Goal: Transaction & Acquisition: Purchase product/service

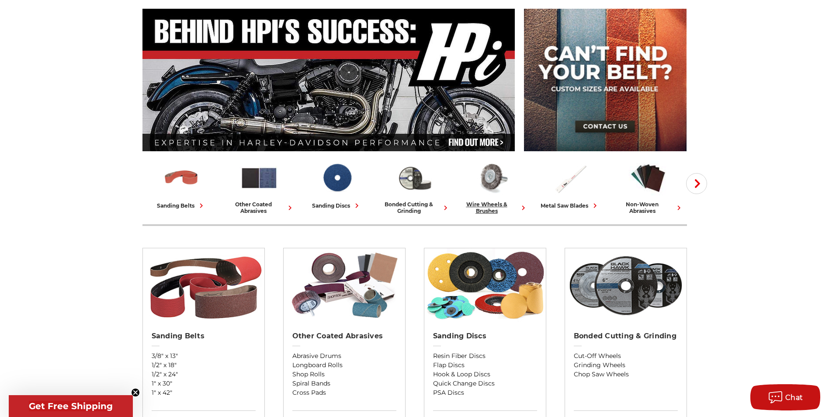
scroll to position [87, 0]
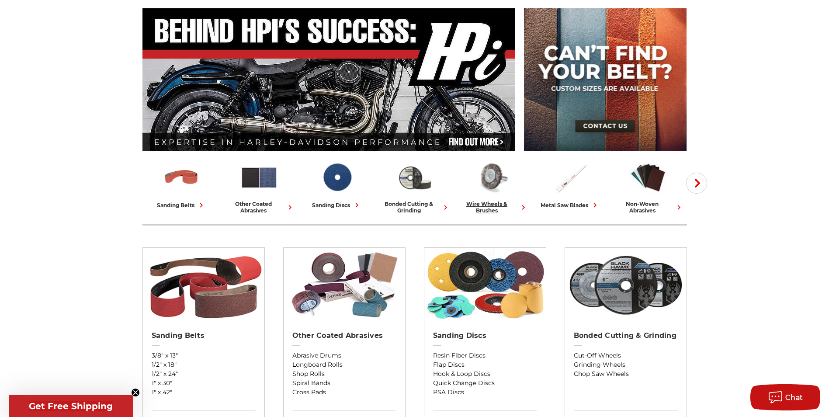
click at [488, 209] on div "wire wheels & brushes" at bounding box center [492, 207] width 71 height 13
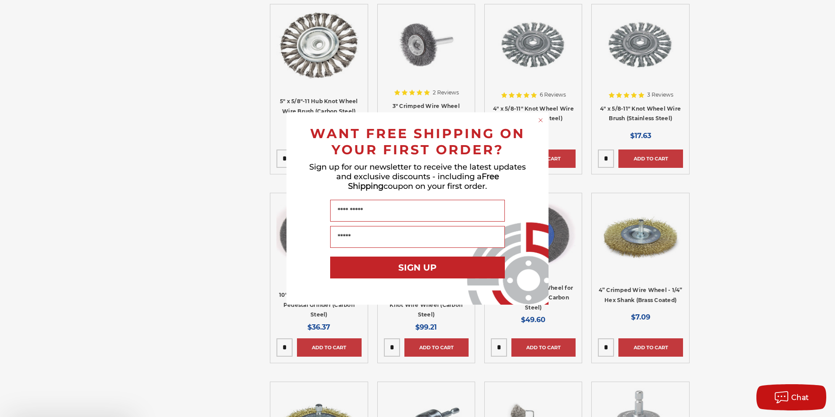
scroll to position [1005, 0]
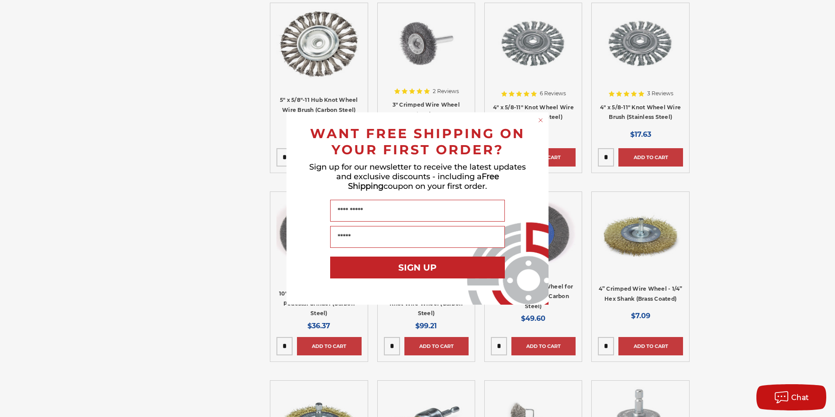
click at [542, 119] on circle "Close dialog" at bounding box center [541, 120] width 8 height 8
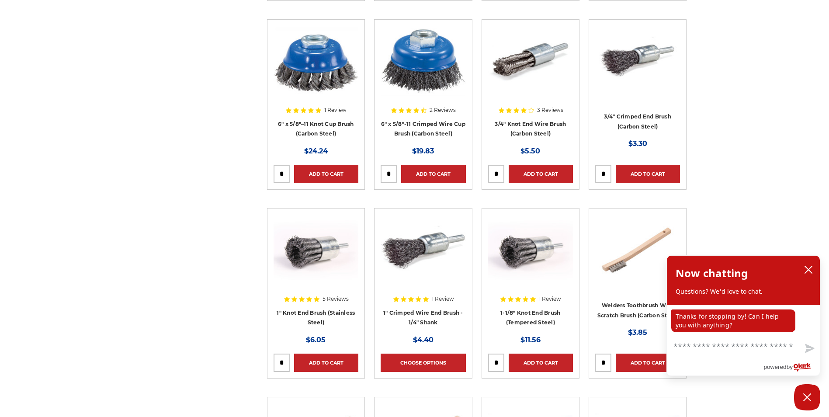
scroll to position [2185, 0]
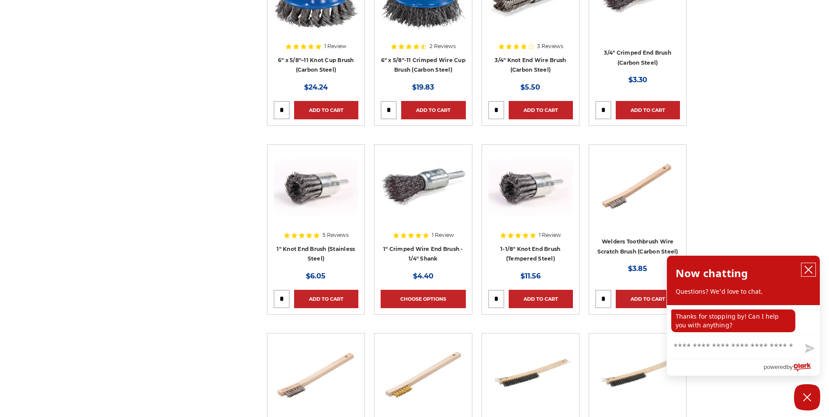
click at [806, 268] on icon "close chatbox" at bounding box center [808, 269] width 9 height 9
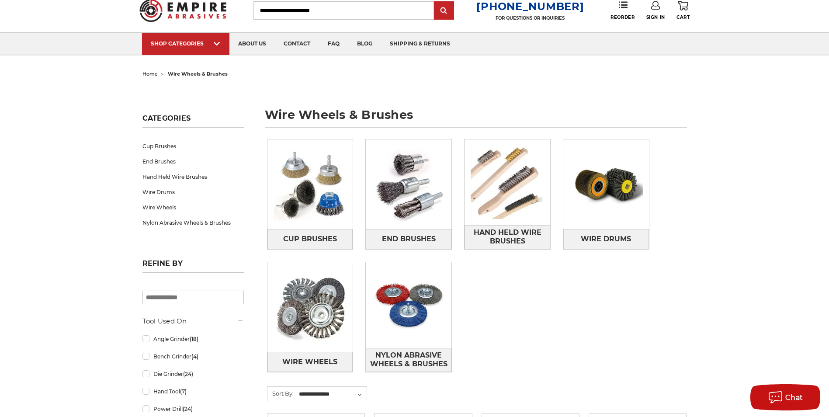
scroll to position [0, 0]
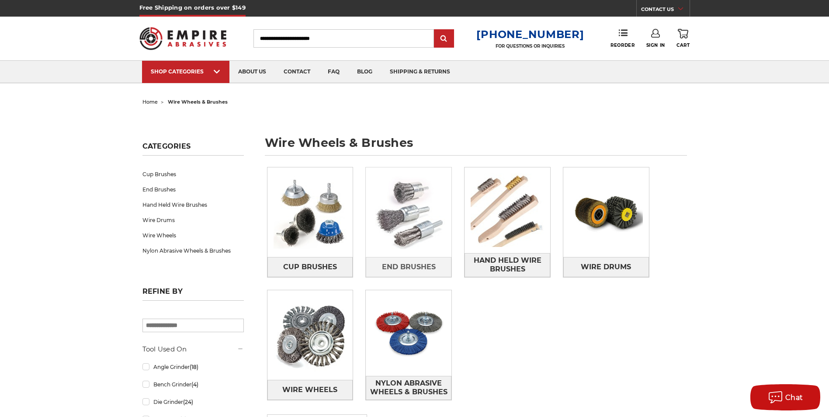
click at [433, 236] on img at bounding box center [409, 213] width 86 height 86
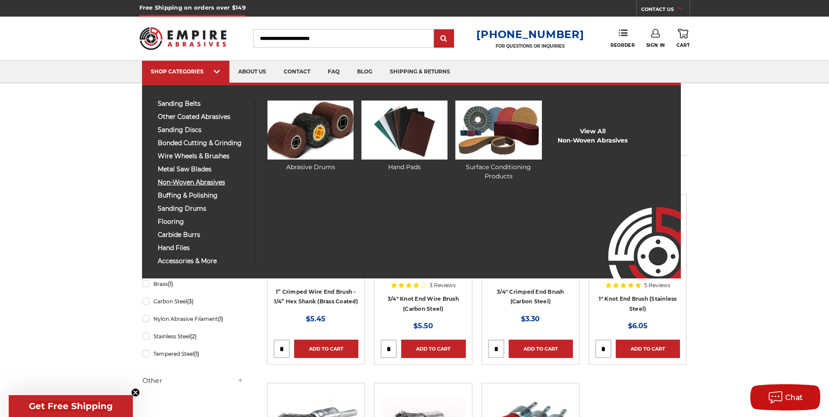
click at [177, 184] on span "non-woven abrasives" at bounding box center [203, 182] width 90 height 7
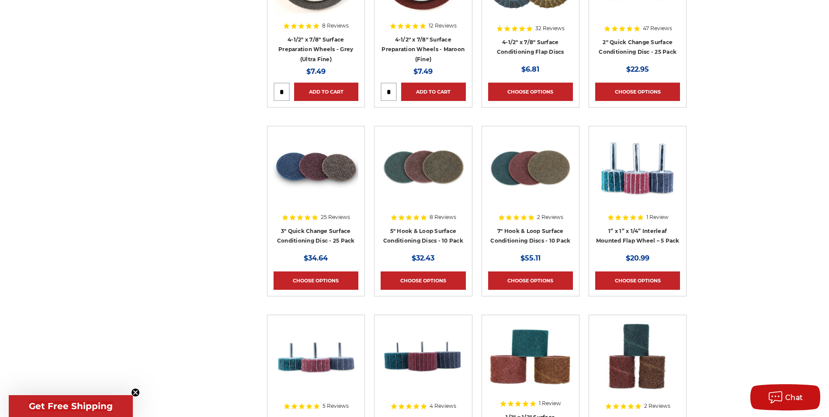
scroll to position [918, 0]
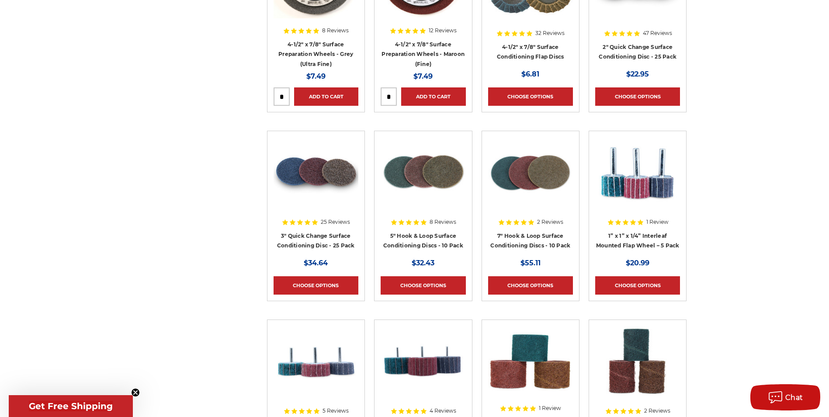
click at [643, 187] on img at bounding box center [637, 172] width 85 height 70
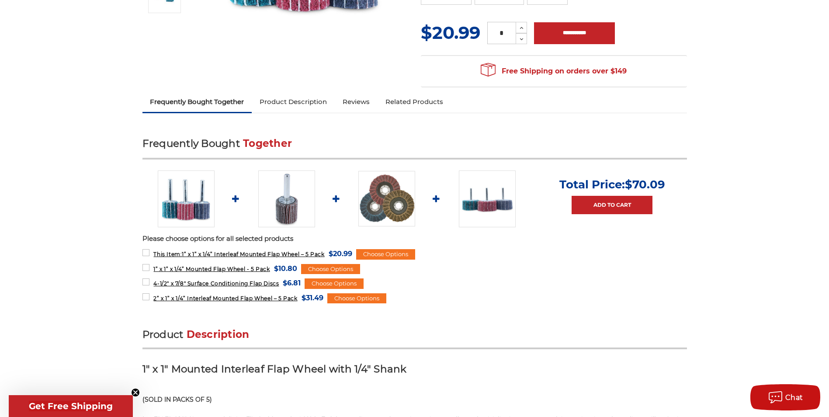
scroll to position [262, 0]
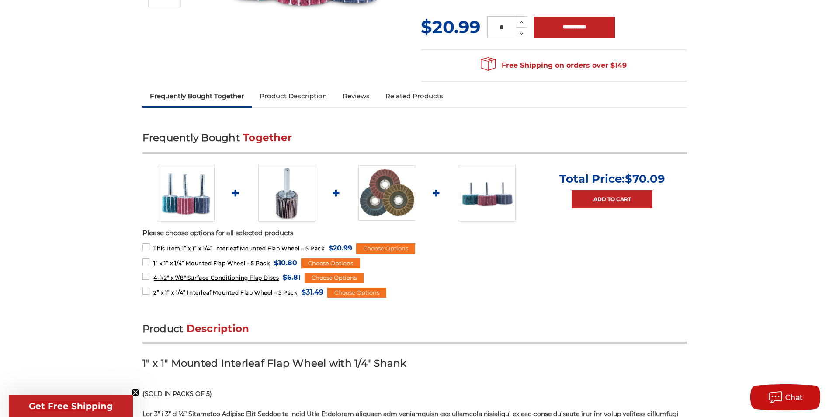
click at [289, 209] on img at bounding box center [286, 193] width 57 height 57
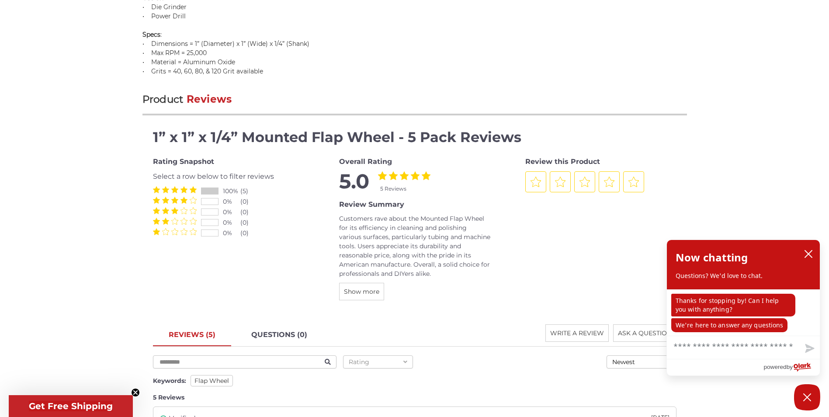
scroll to position [699, 0]
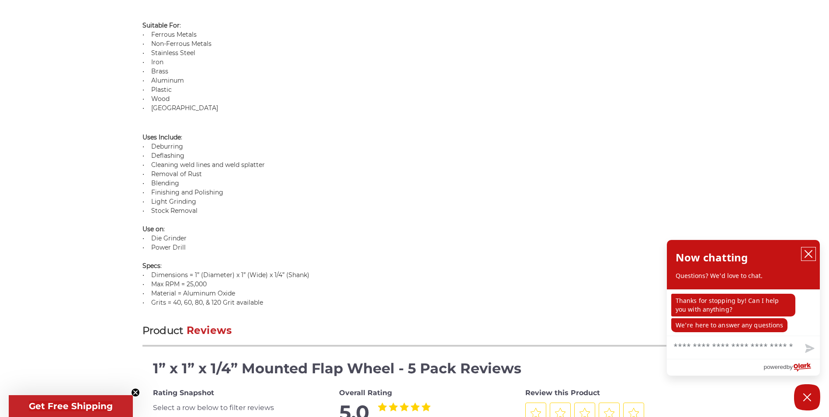
click at [809, 255] on icon "close chatbox" at bounding box center [808, 253] width 7 height 7
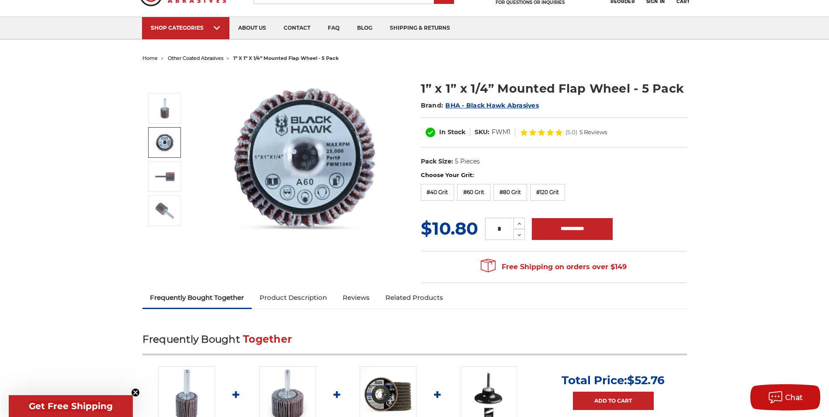
scroll to position [0, 0]
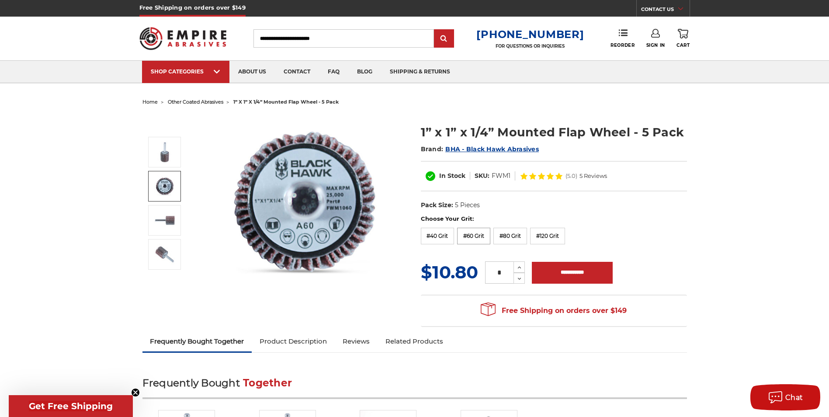
click at [479, 234] on label "#60 Grit" at bounding box center [473, 236] width 33 height 17
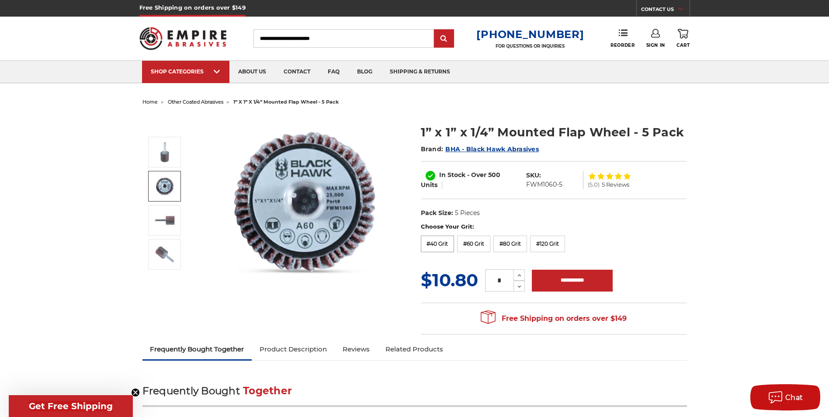
click at [441, 241] on label "#40 Grit" at bounding box center [438, 244] width 34 height 17
drag, startPoint x: 496, startPoint y: 131, endPoint x: 629, endPoint y: 137, distance: 133.0
click at [629, 137] on h1 "1” x 1” x 1/4” Mounted Flap Wheel - 5 Pack" at bounding box center [554, 132] width 266 height 17
copy h1 "Mounted Flap Wheel"
